Goal: Browse casually: Explore the website without a specific task or goal

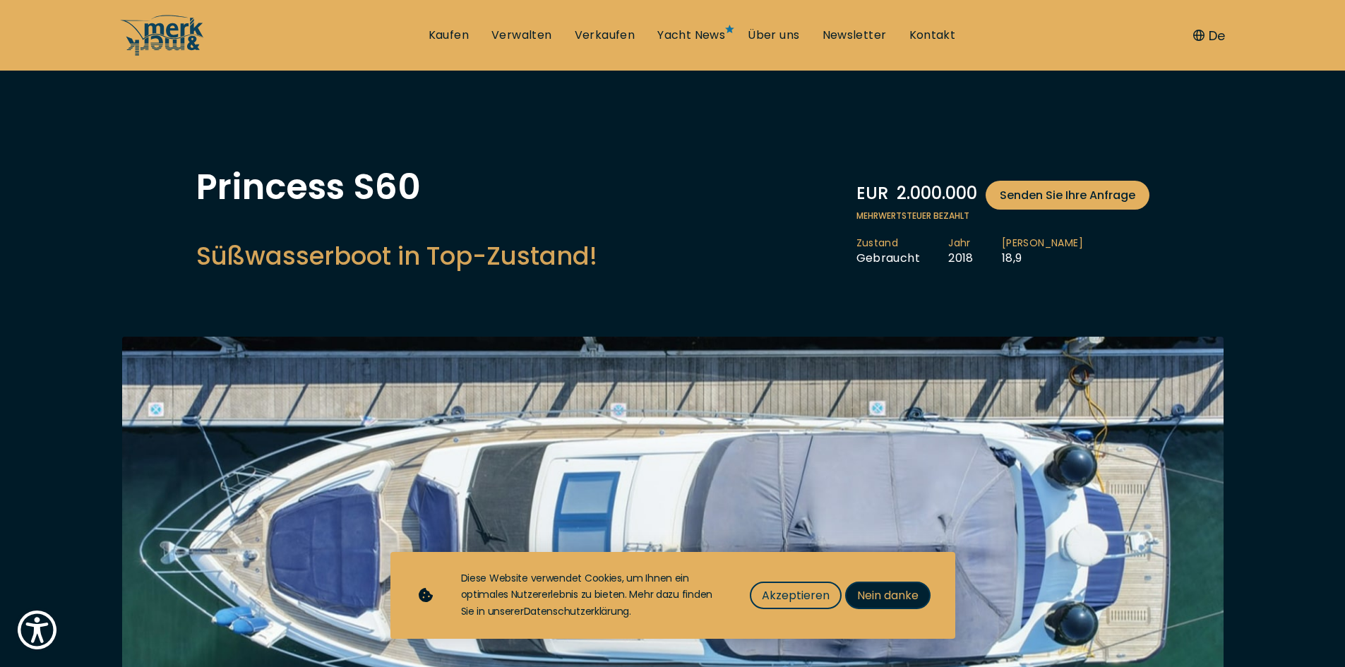
click at [890, 597] on font "Nein danke" at bounding box center [887, 596] width 61 height 16
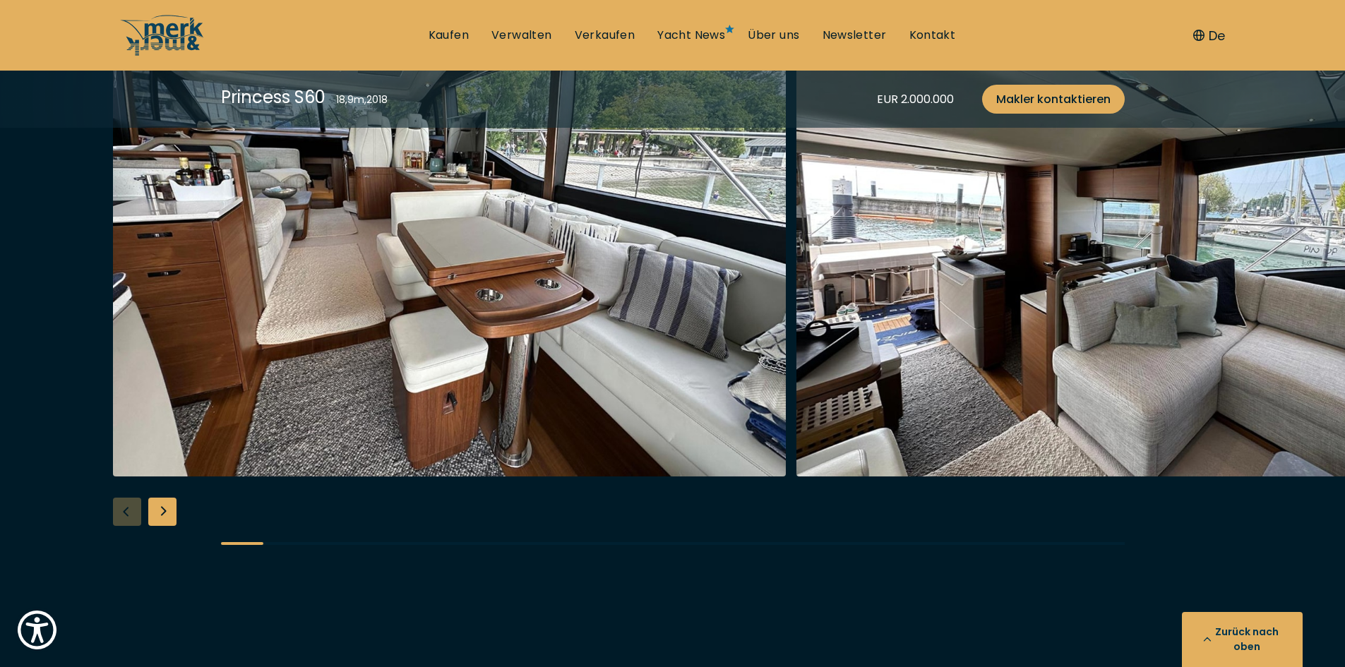
scroll to position [2672, 0]
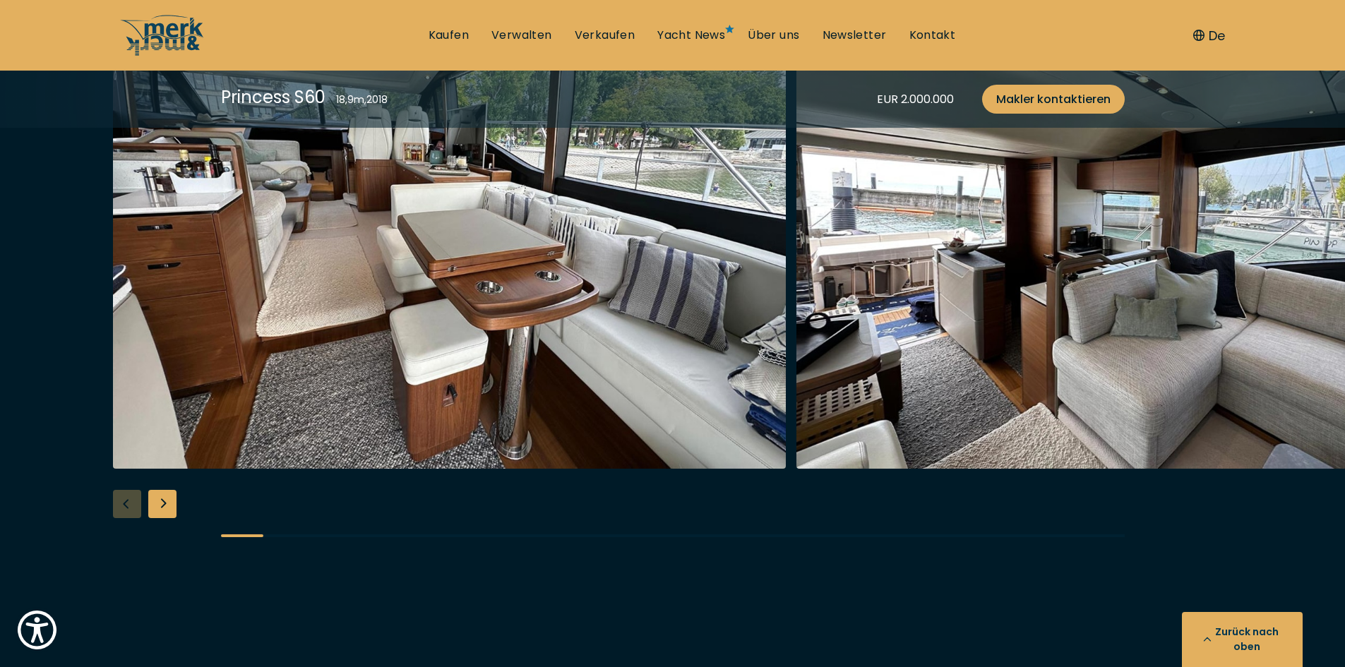
click at [157, 494] on div "Nächste Folie" at bounding box center [162, 504] width 28 height 28
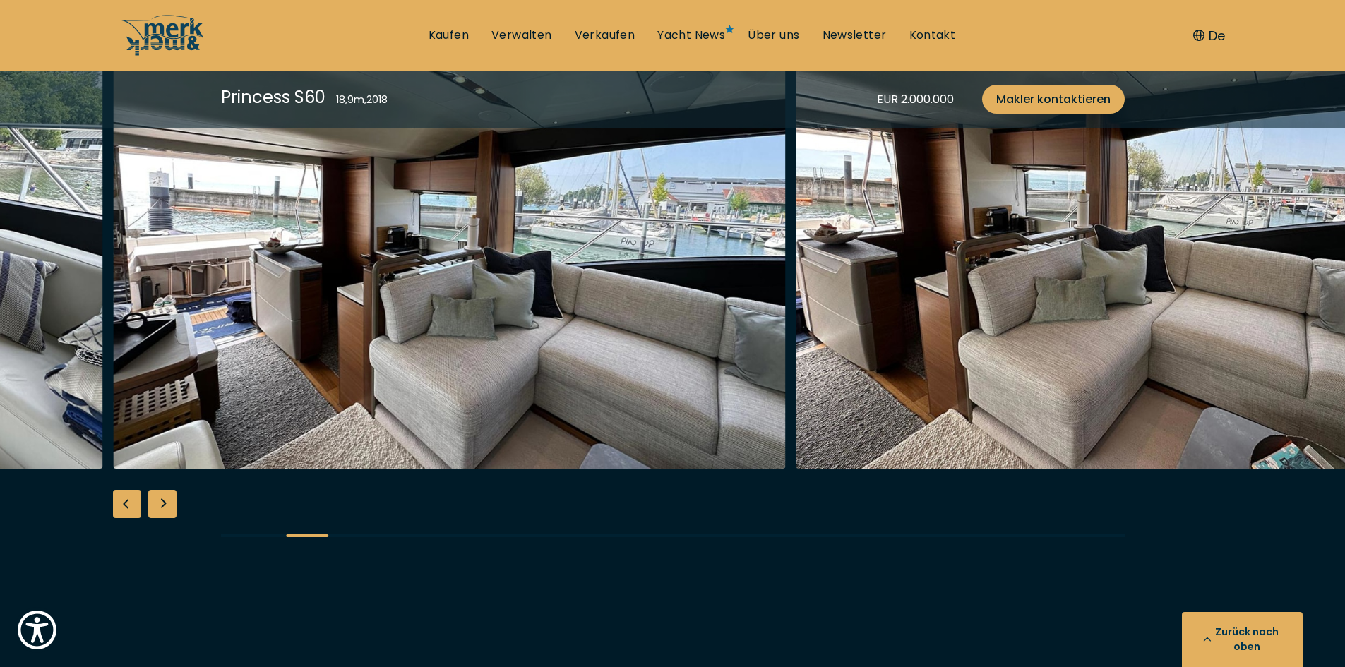
click at [160, 491] on div "Nächste Folie" at bounding box center [162, 504] width 28 height 28
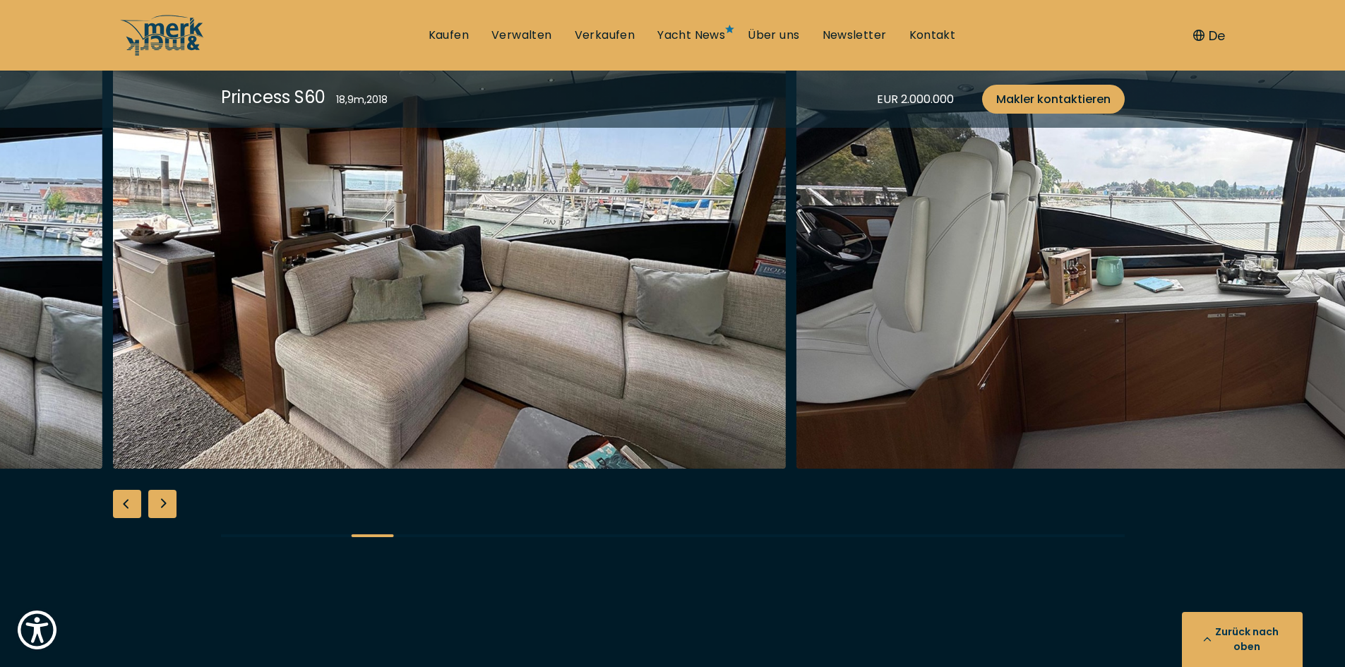
click at [160, 491] on div "Nächste Folie" at bounding box center [162, 504] width 28 height 28
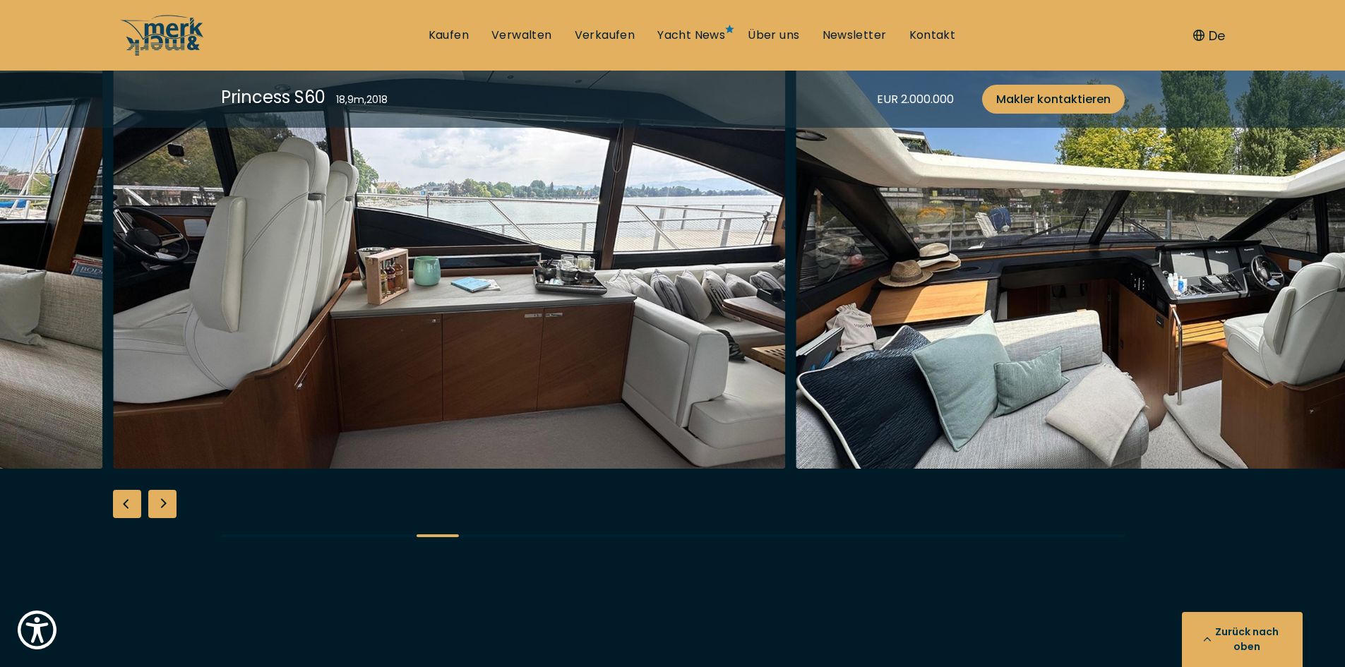
click at [160, 491] on div "Nächste Folie" at bounding box center [162, 504] width 28 height 28
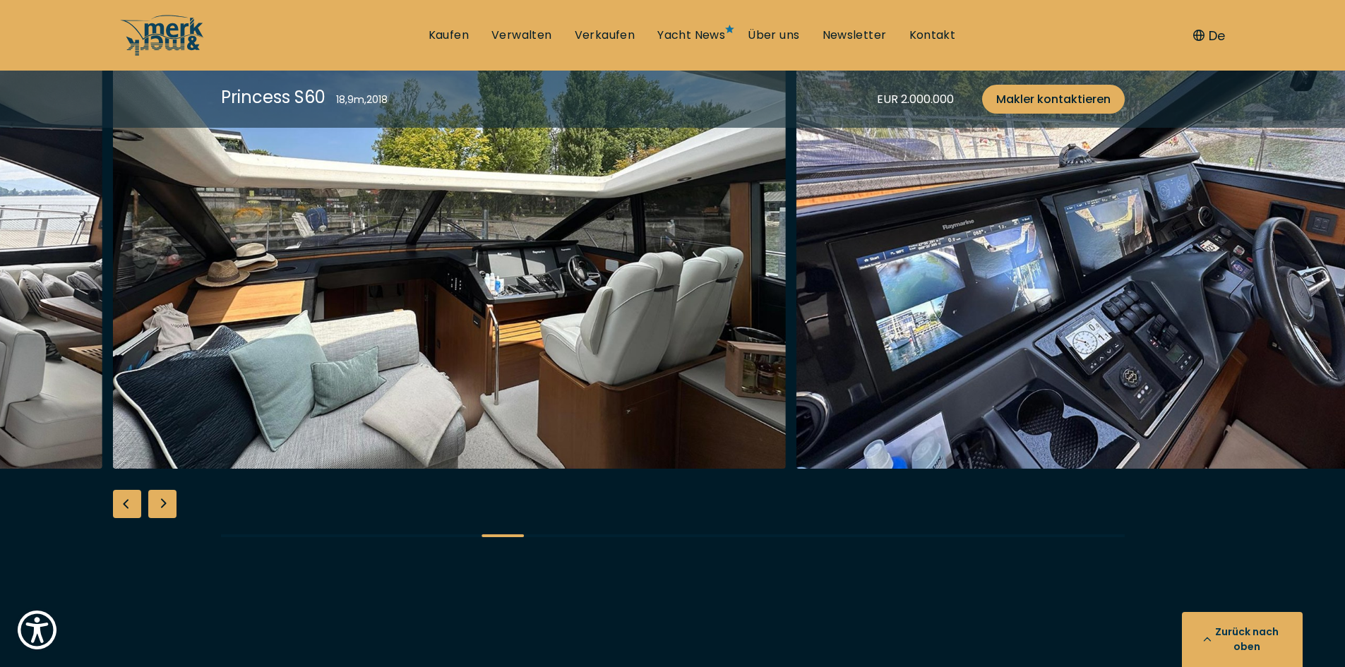
click at [160, 491] on div "Nächste Folie" at bounding box center [162, 504] width 28 height 28
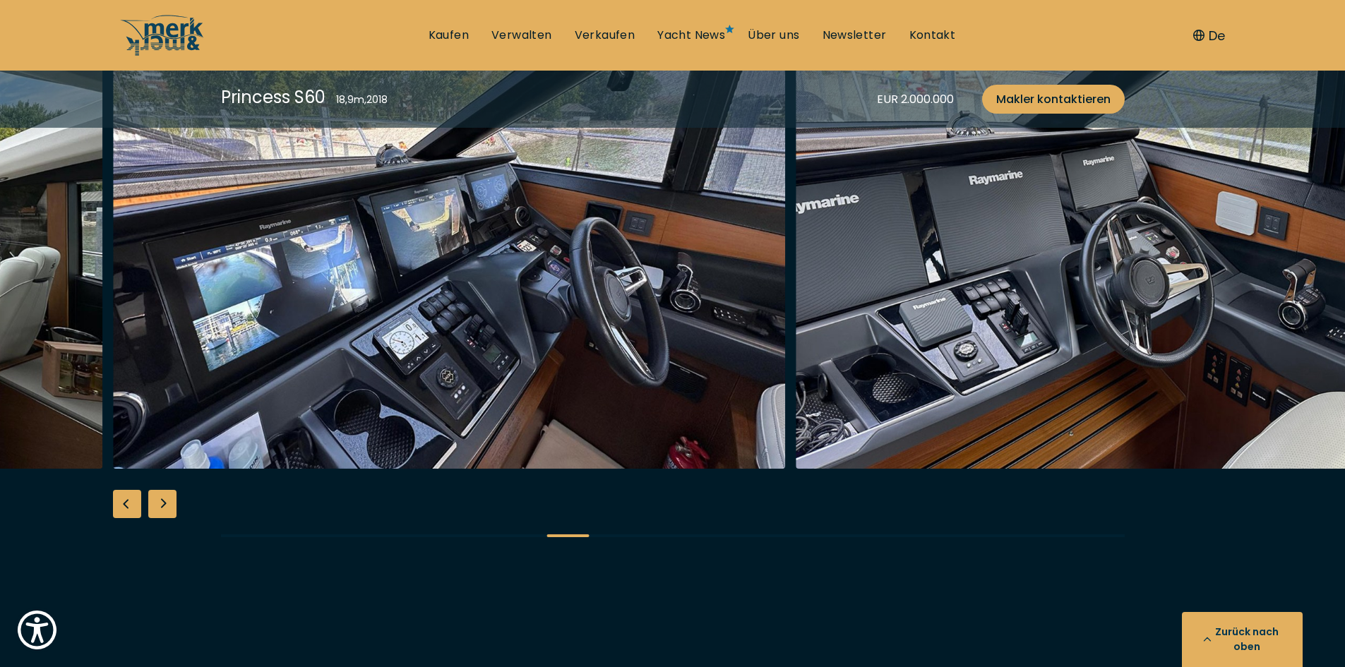
click at [160, 491] on div "Nächste Folie" at bounding box center [162, 504] width 28 height 28
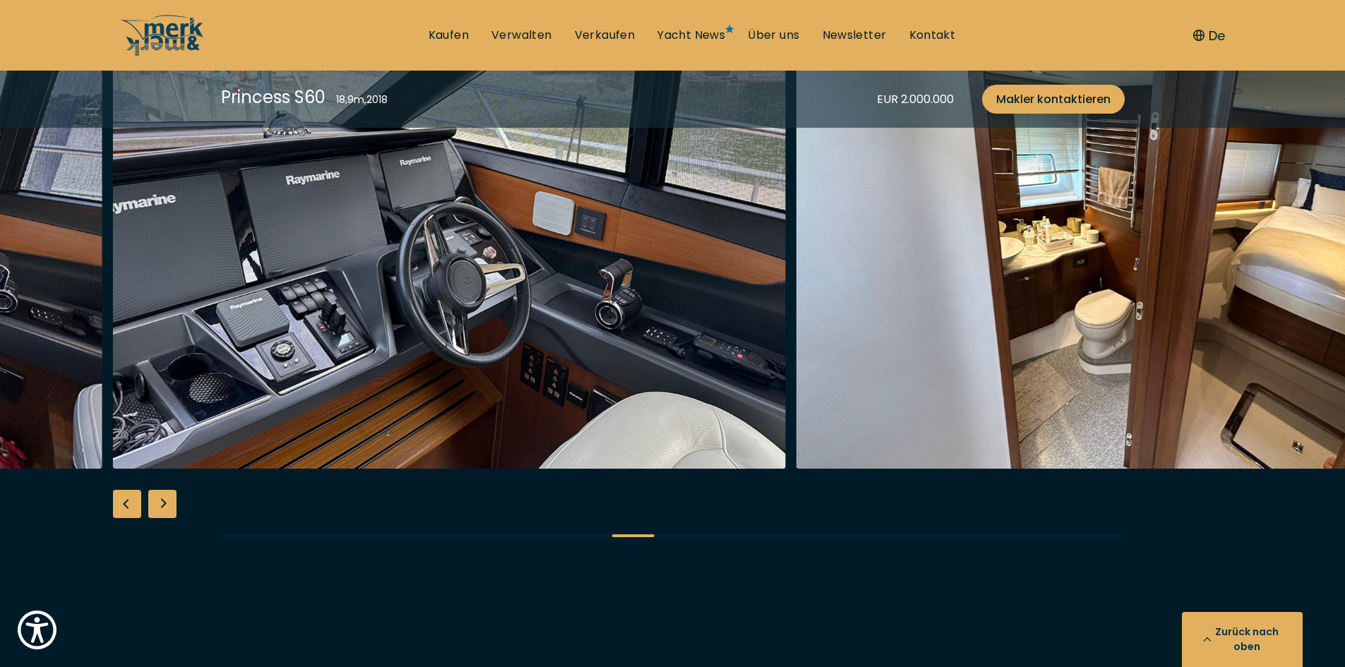
click at [160, 491] on div "Nächste Folie" at bounding box center [162, 504] width 28 height 28
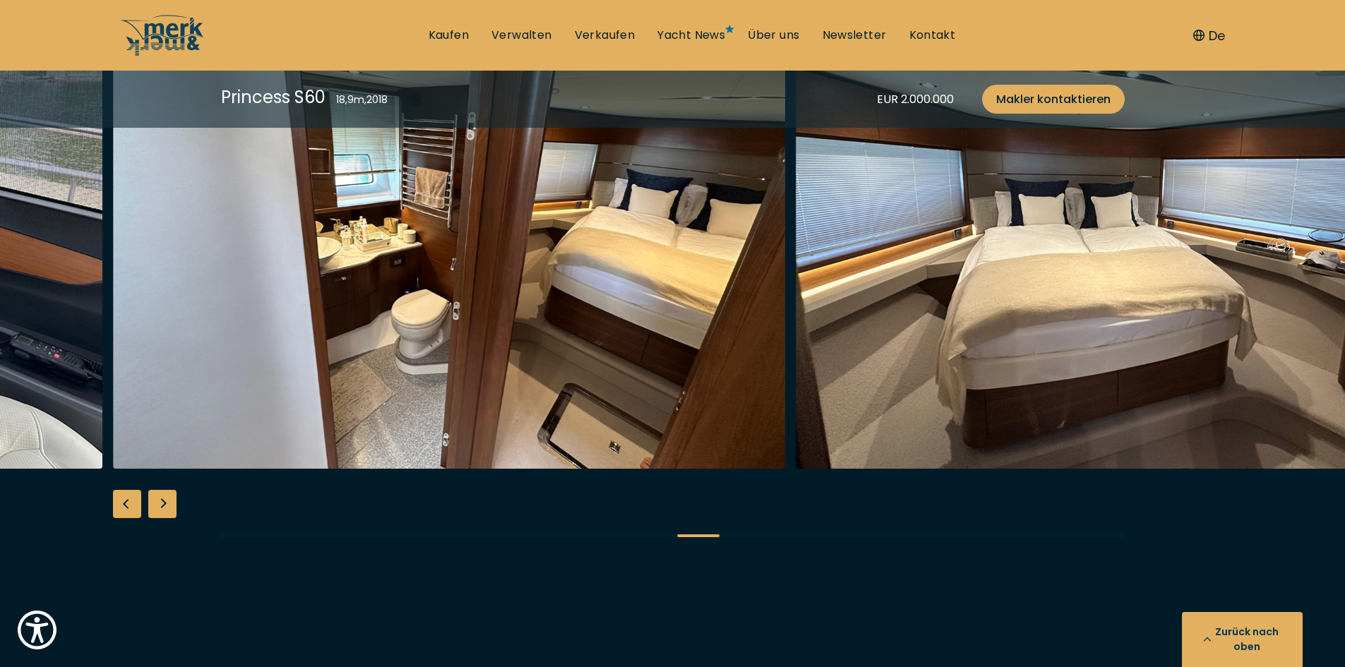
click at [160, 491] on div "Nächste Folie" at bounding box center [162, 504] width 28 height 28
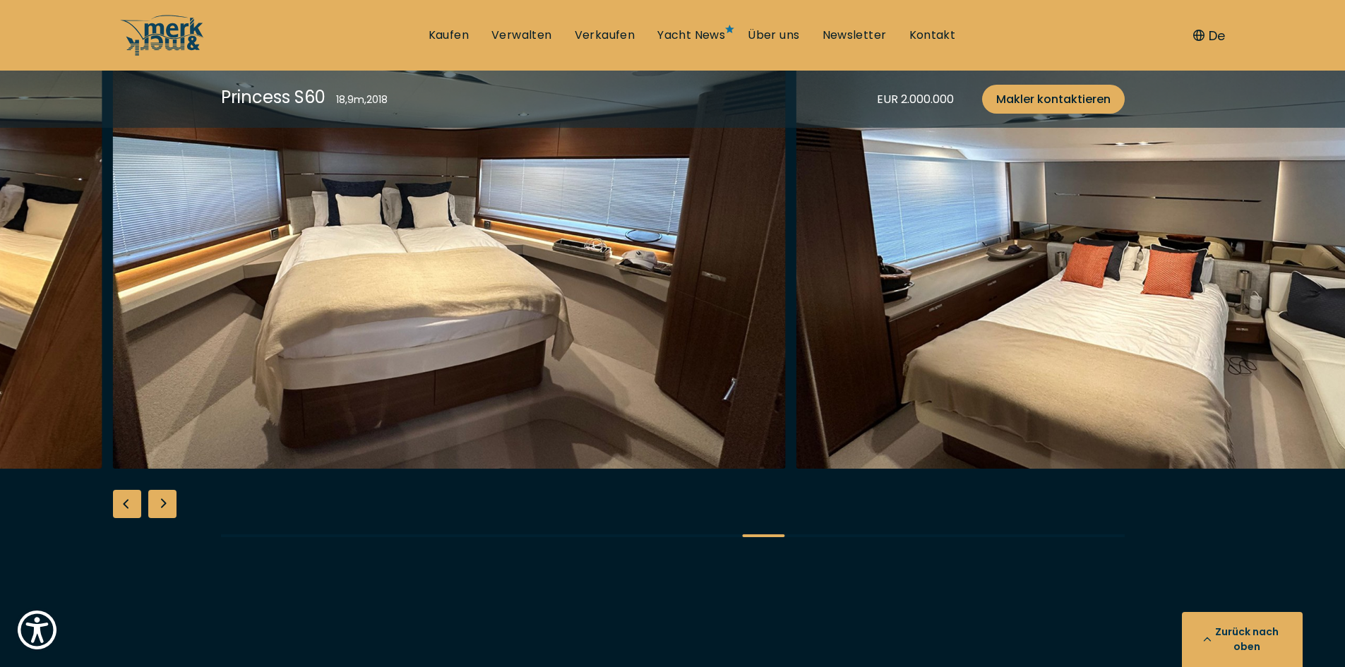
click at [160, 491] on div "Nächste Folie" at bounding box center [162, 504] width 28 height 28
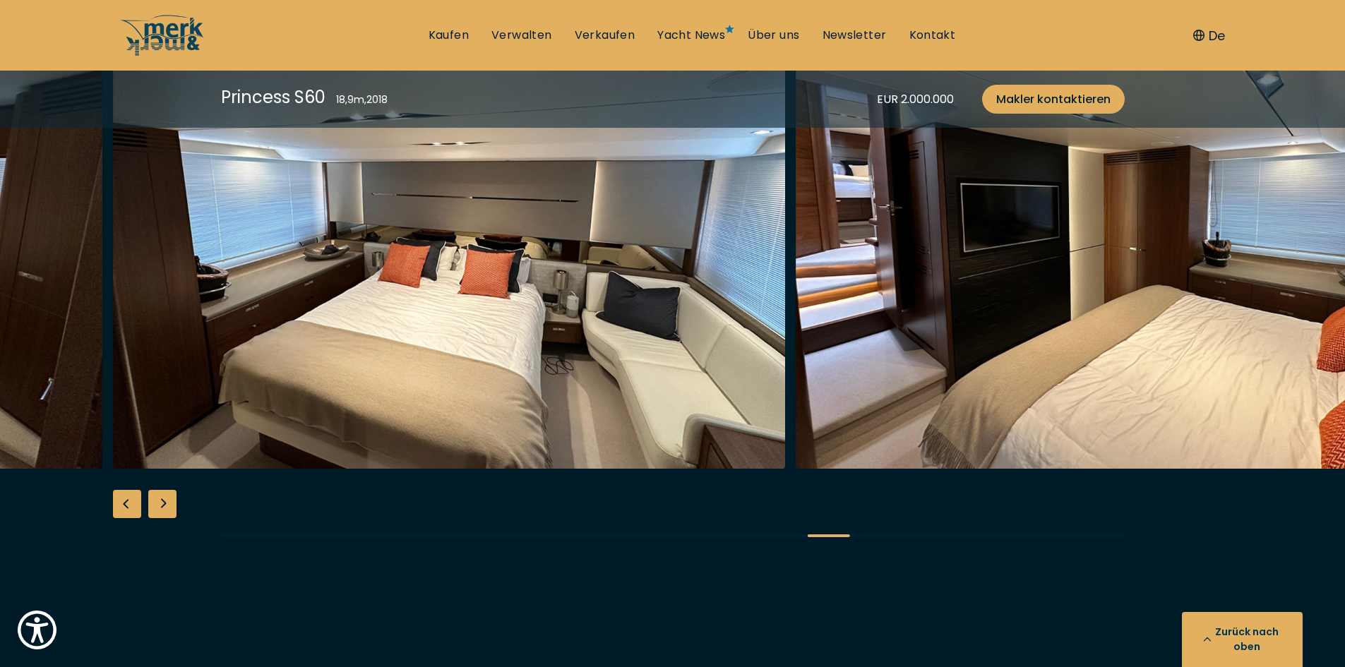
click at [160, 491] on div "Nächste Folie" at bounding box center [162, 504] width 28 height 28
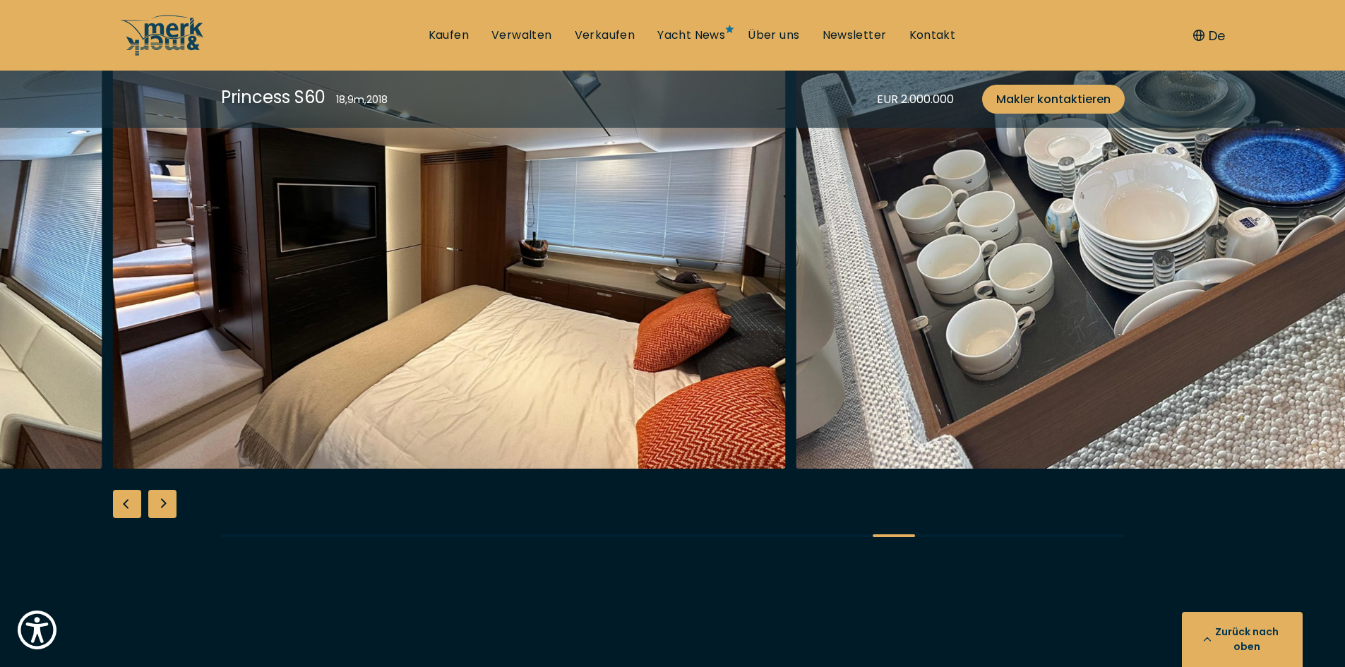
click at [160, 490] on div "Nächste Folie" at bounding box center [162, 504] width 28 height 28
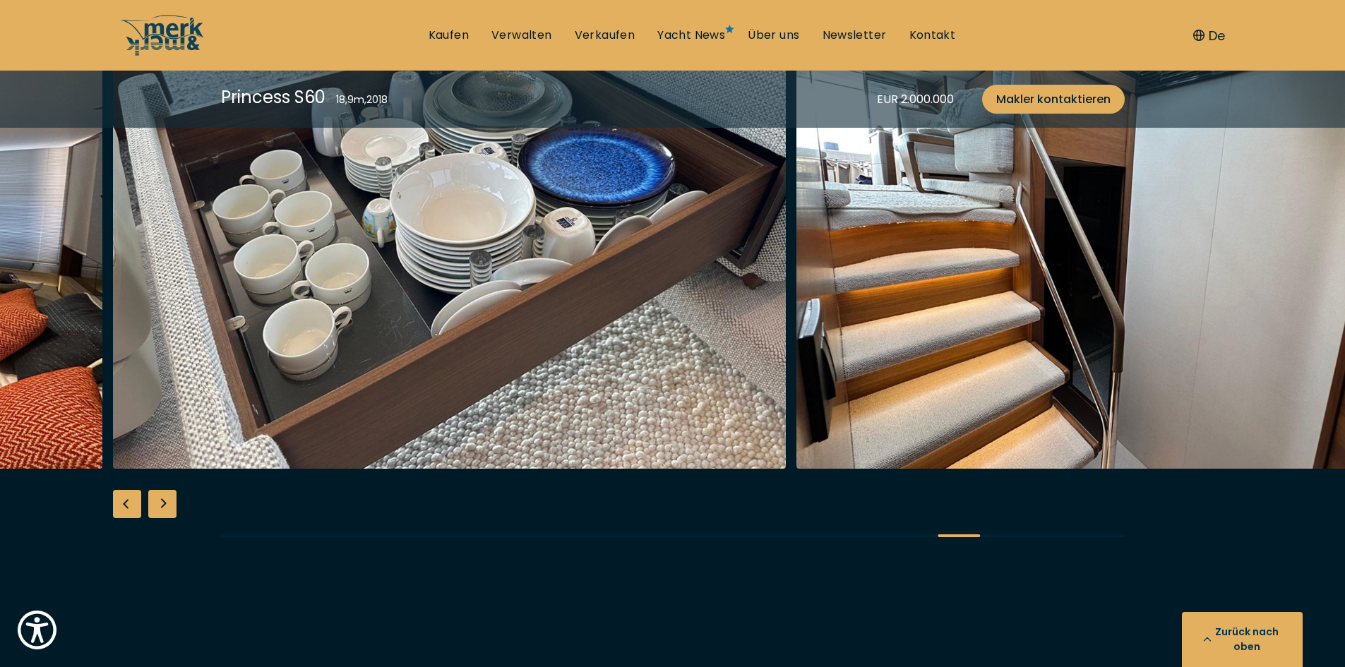
click at [160, 490] on div "Nächste Folie" at bounding box center [162, 504] width 28 height 28
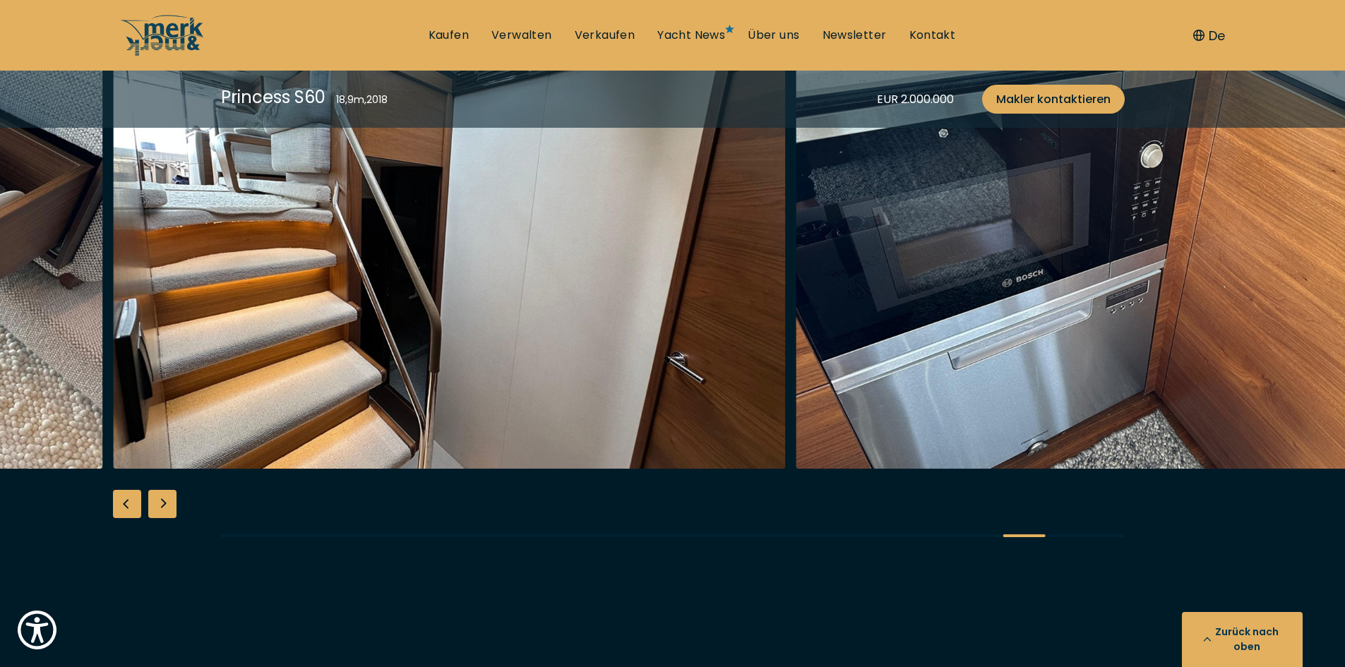
click at [160, 490] on div "Nächste Folie" at bounding box center [162, 504] width 28 height 28
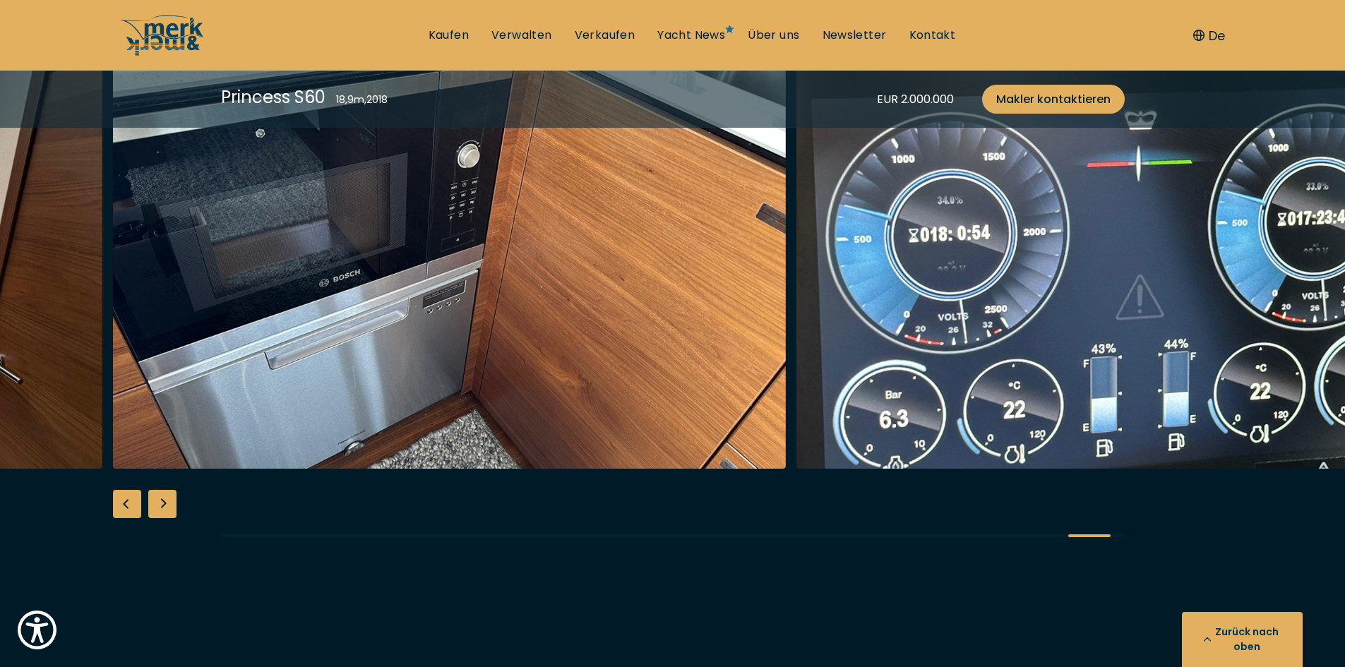
click at [160, 490] on div "Nächste Folie" at bounding box center [162, 504] width 28 height 28
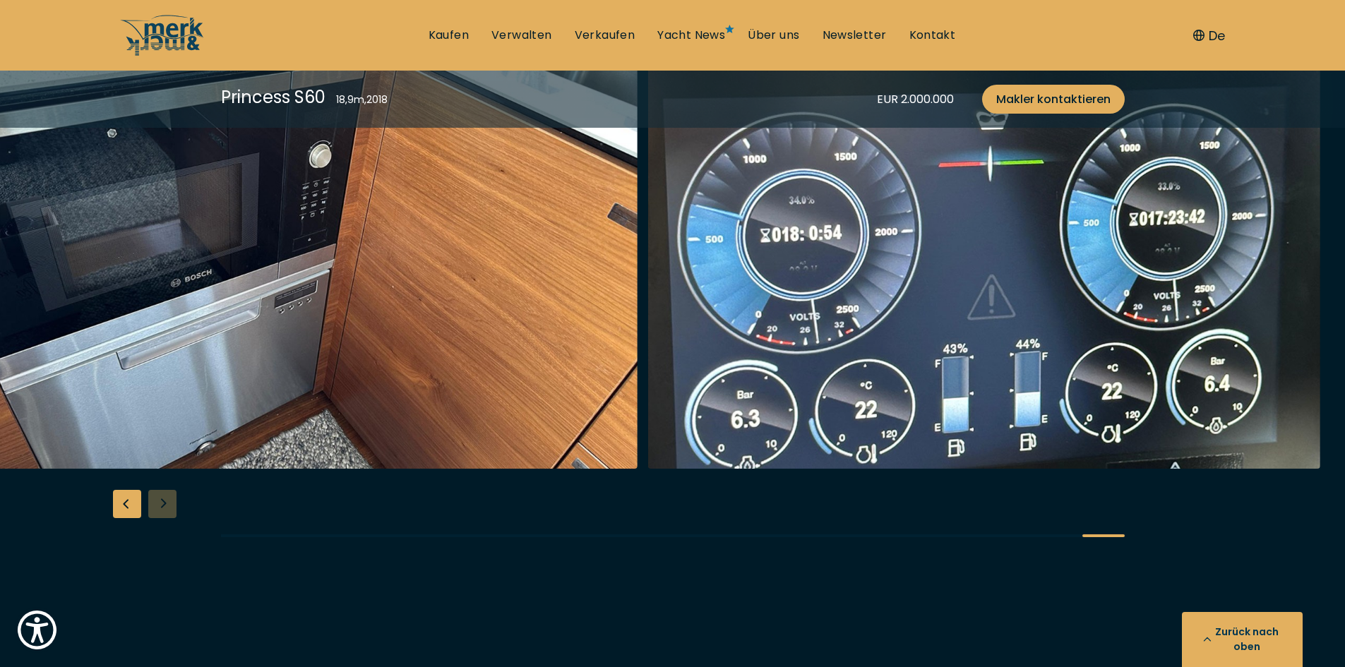
click at [160, 489] on div at bounding box center [672, 289] width 1345 height 544
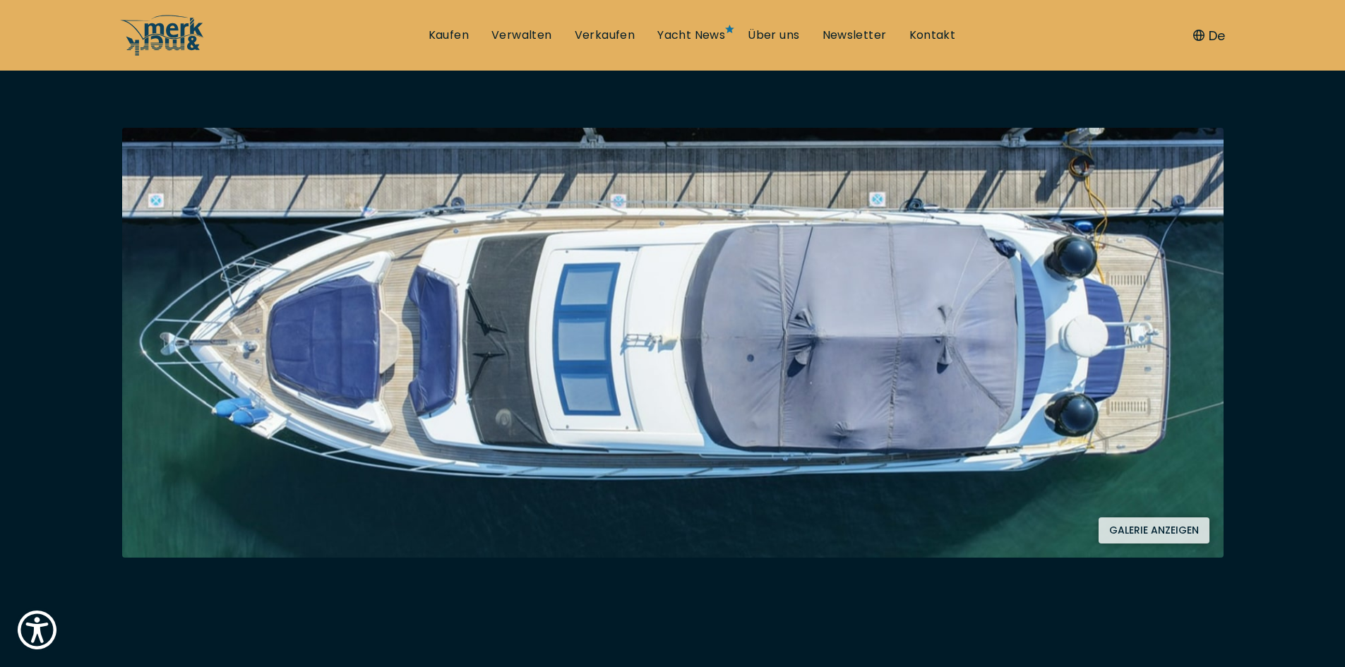
scroll to position [0, 0]
